Goal: Transaction & Acquisition: Book appointment/travel/reservation

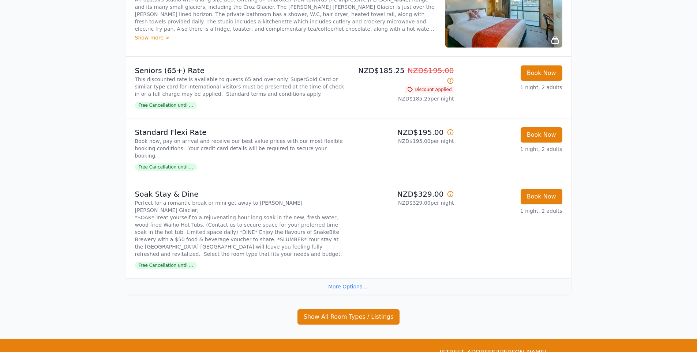
scroll to position [1156, 0]
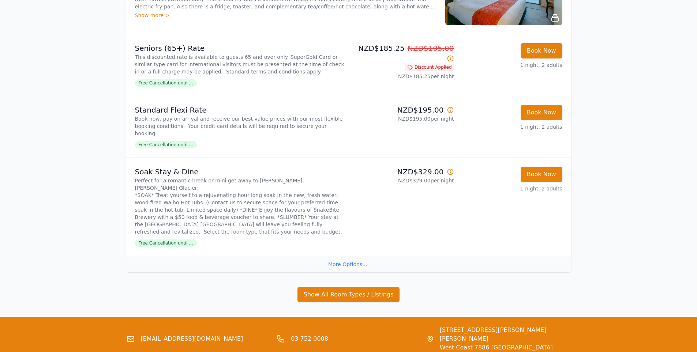
click at [344, 256] on div "More Options ..." at bounding box center [348, 264] width 445 height 16
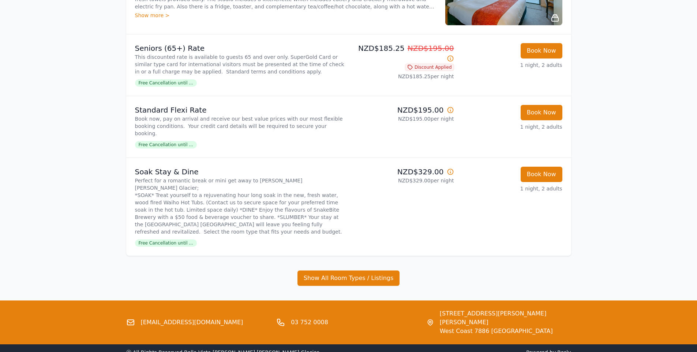
scroll to position [1139, 0]
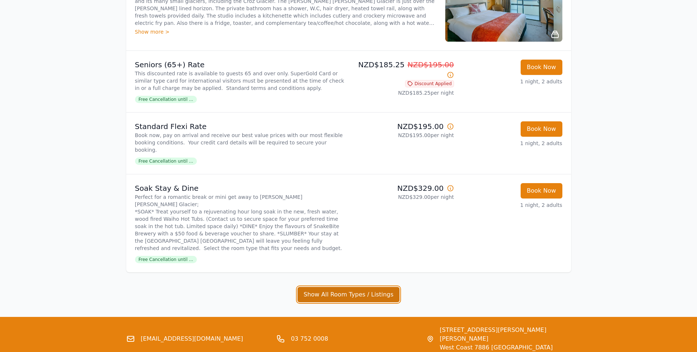
click at [345, 287] on button "Show All Room Types / Listings" at bounding box center [349, 294] width 102 height 15
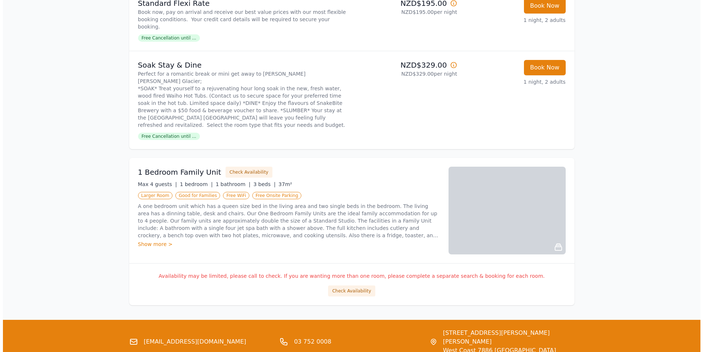
scroll to position [1266, 0]
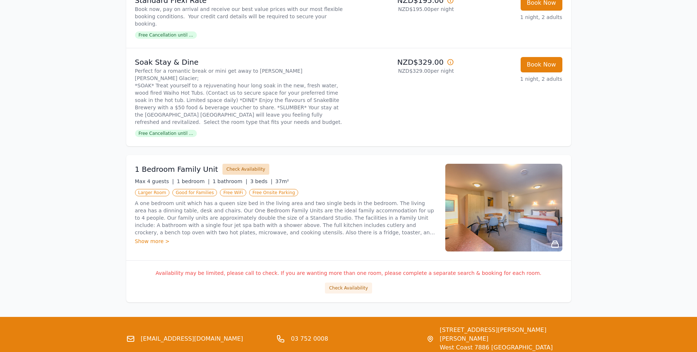
click at [238, 164] on button "Check Availability" at bounding box center [246, 169] width 47 height 11
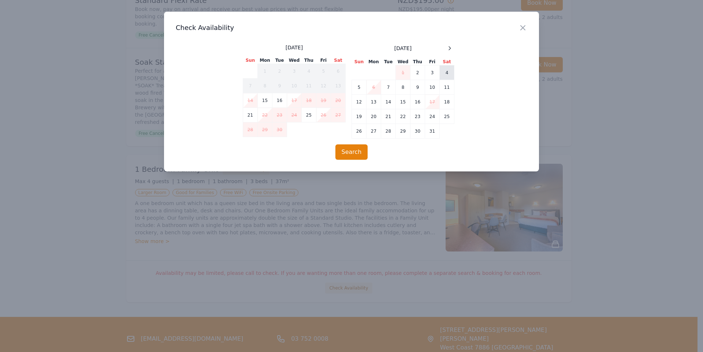
click at [444, 73] on td "4" at bounding box center [447, 73] width 15 height 15
click at [354, 86] on td "5" at bounding box center [359, 87] width 15 height 15
click at [345, 155] on button "Search" at bounding box center [351, 152] width 33 height 15
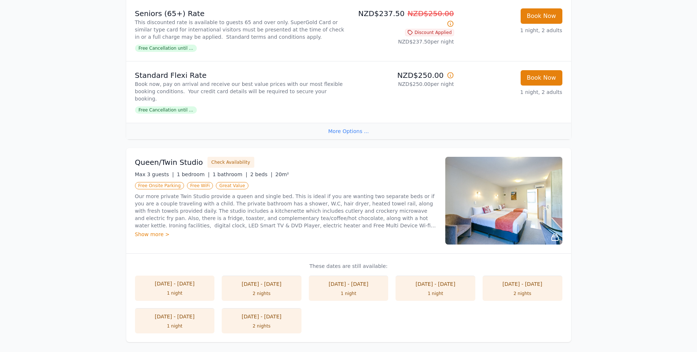
scroll to position [1318, 0]
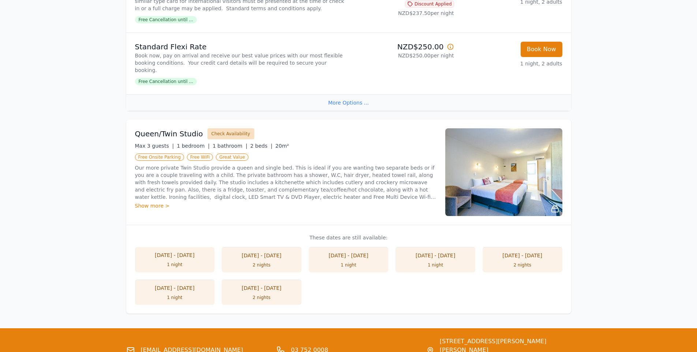
click at [220, 128] on button "Check Availability" at bounding box center [231, 133] width 47 height 11
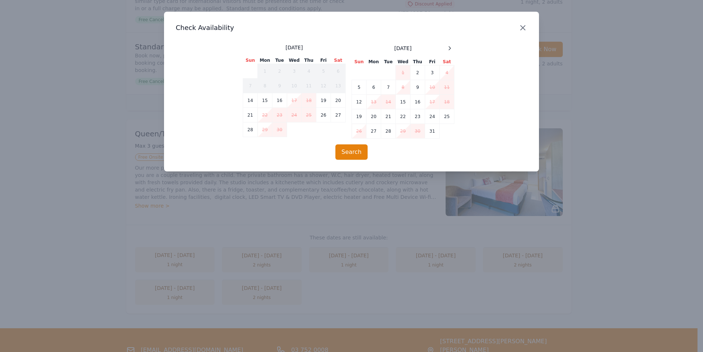
click at [519, 27] on icon "button" at bounding box center [522, 27] width 9 height 9
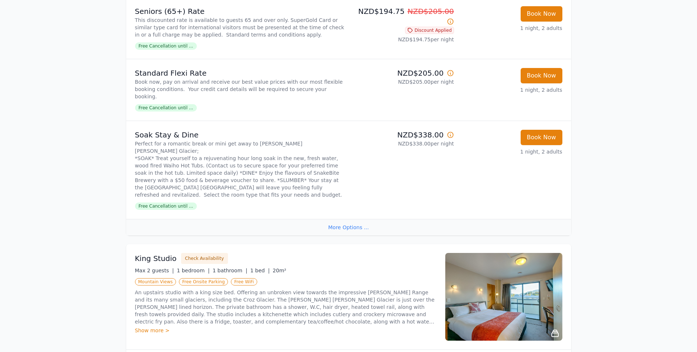
scroll to position [0, 0]
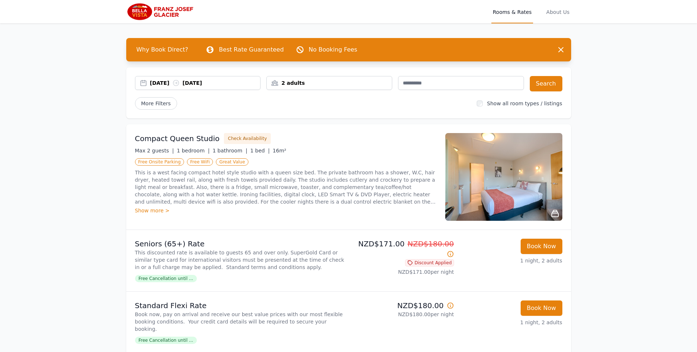
click at [354, 90] on div "2 adults" at bounding box center [329, 83] width 126 height 14
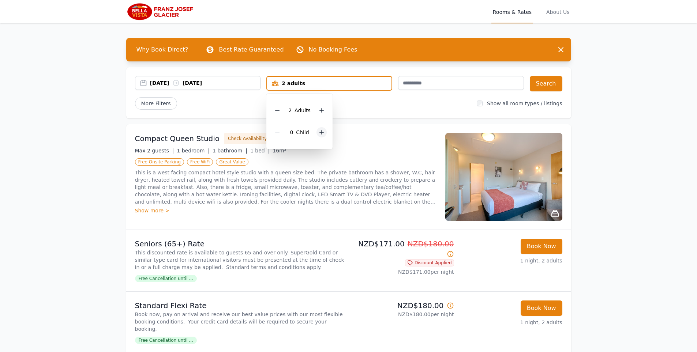
click at [321, 133] on icon at bounding box center [322, 133] width 6 height 6
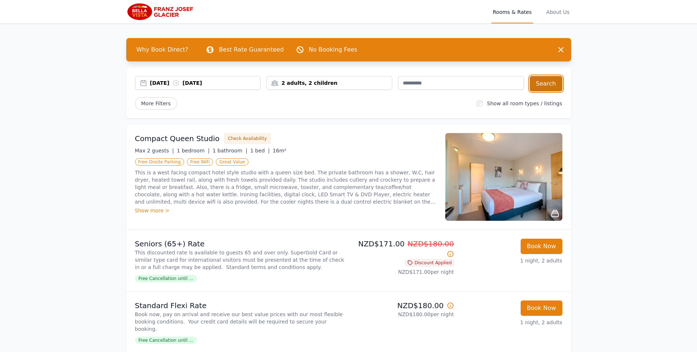
click at [538, 85] on button "Search" at bounding box center [546, 83] width 33 height 15
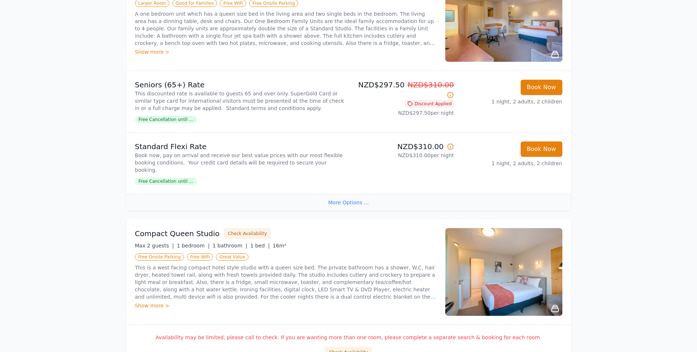
scroll to position [4, 0]
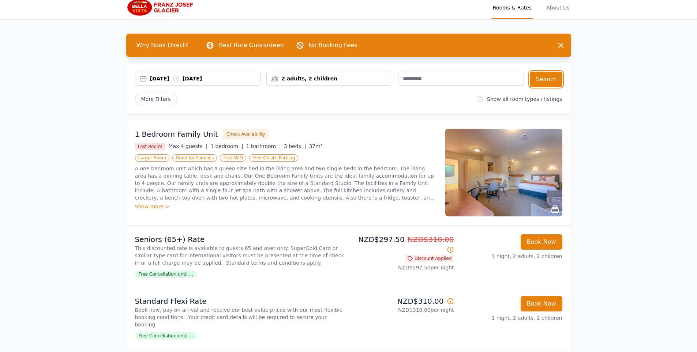
click at [224, 80] on div "[DATE] [DATE]" at bounding box center [205, 78] width 111 height 7
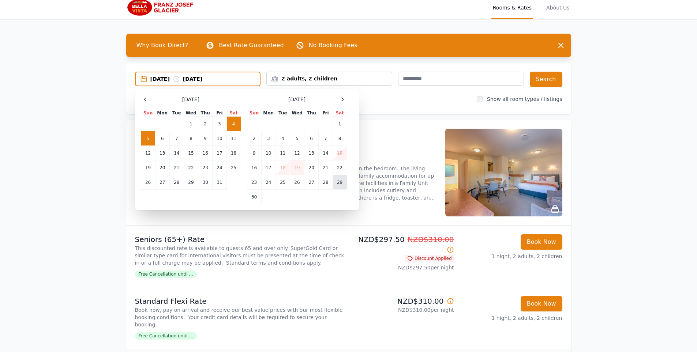
click at [340, 184] on td "29" at bounding box center [340, 182] width 14 height 15
click at [253, 200] on td "30" at bounding box center [254, 197] width 14 height 15
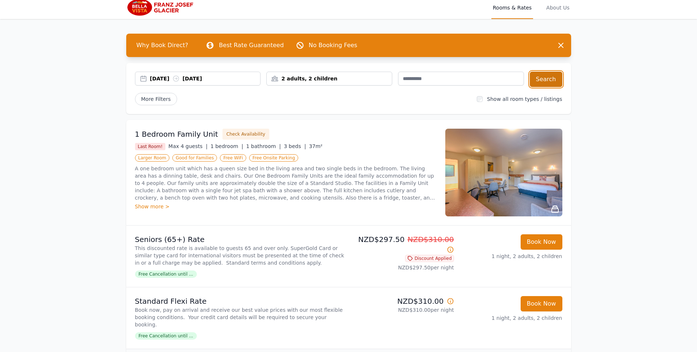
click at [554, 78] on button "Search" at bounding box center [546, 79] width 33 height 15
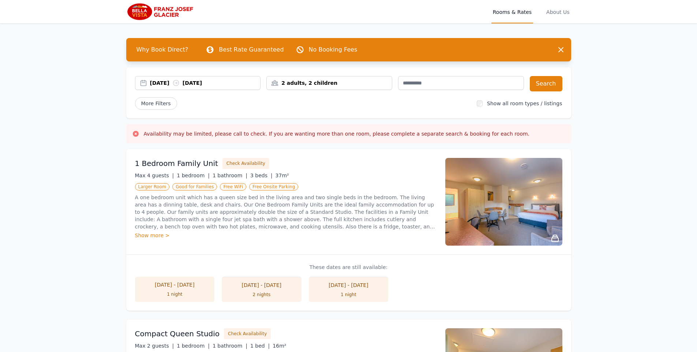
click at [193, 294] on div "1 night" at bounding box center [174, 295] width 65 height 6
